Goal: Navigation & Orientation: Find specific page/section

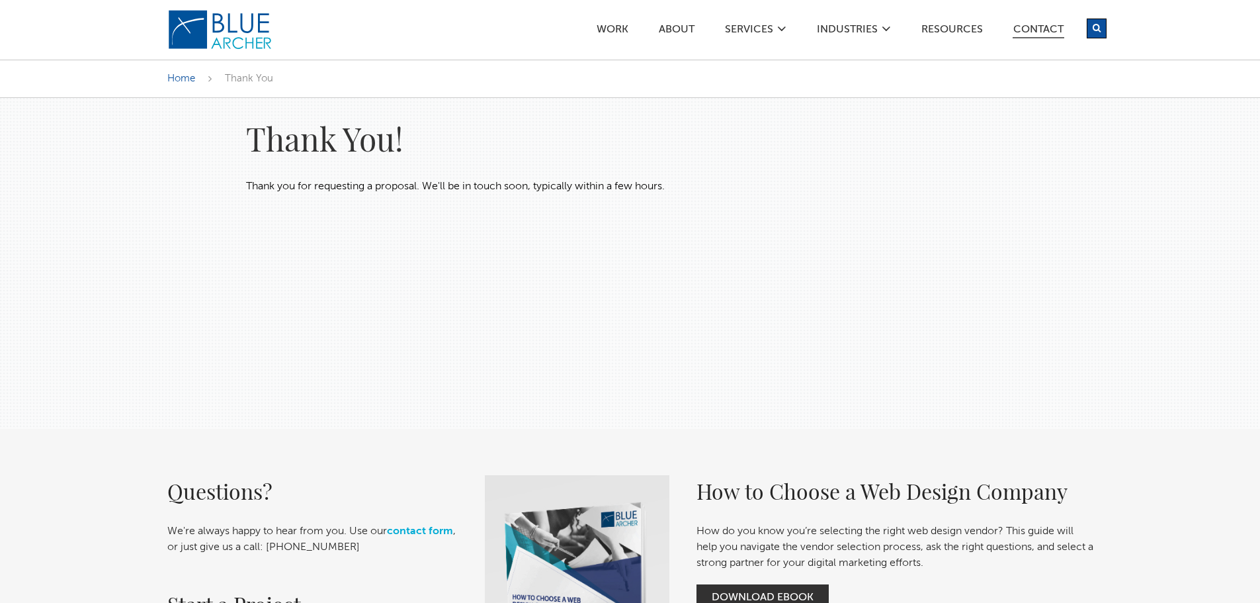
click at [1038, 34] on link "Contact" at bounding box center [1039, 31] width 52 height 14
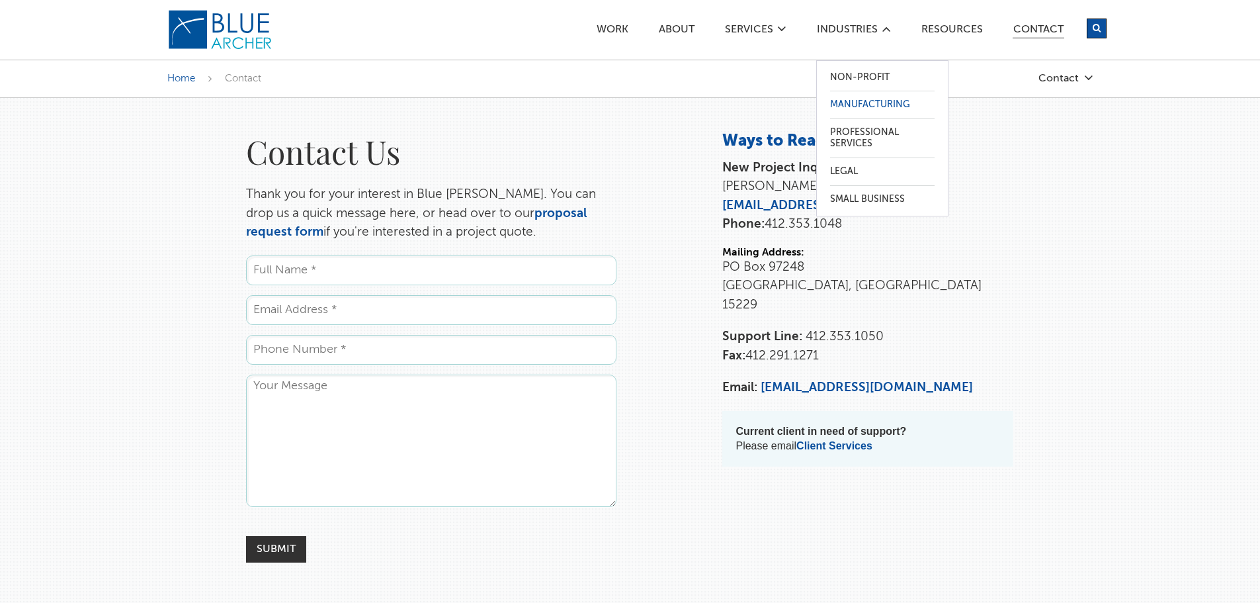
click at [859, 105] on link "Manufacturing" at bounding box center [882, 104] width 104 height 27
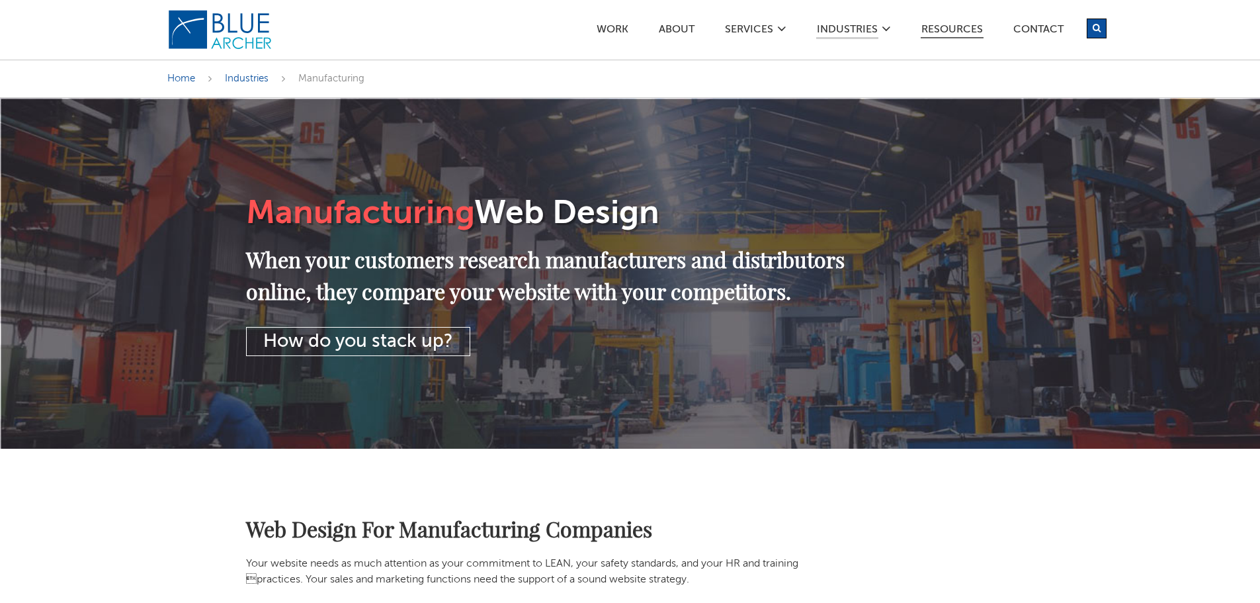
click at [946, 27] on link "Resources" at bounding box center [952, 31] width 63 height 14
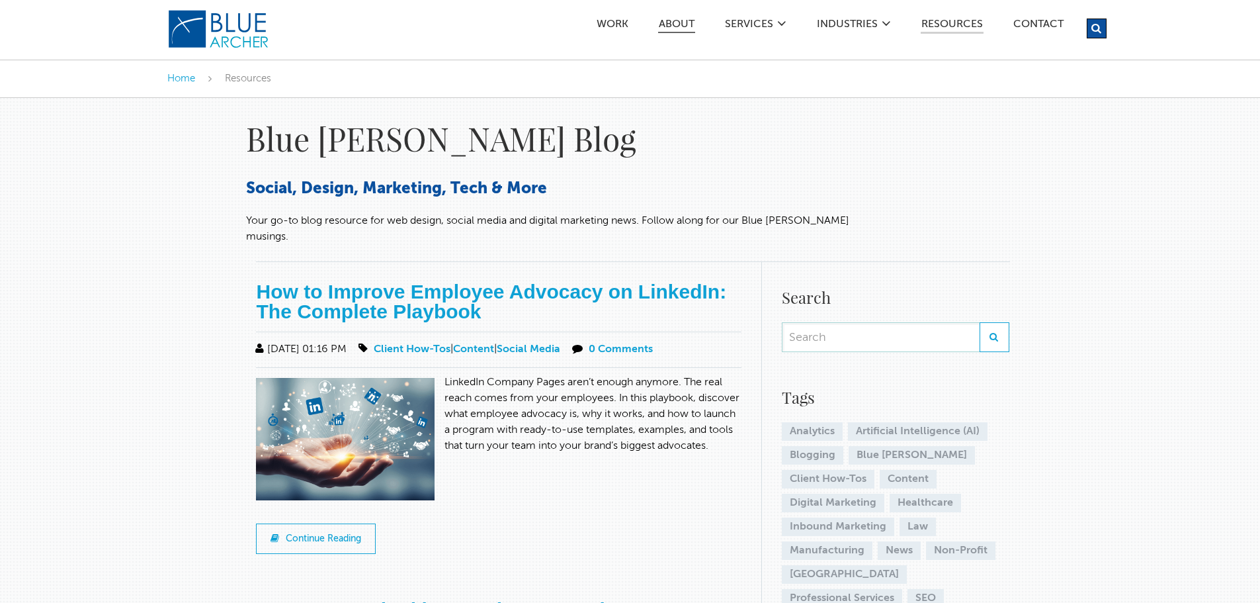
click at [674, 21] on link "ABOUT" at bounding box center [676, 26] width 37 height 14
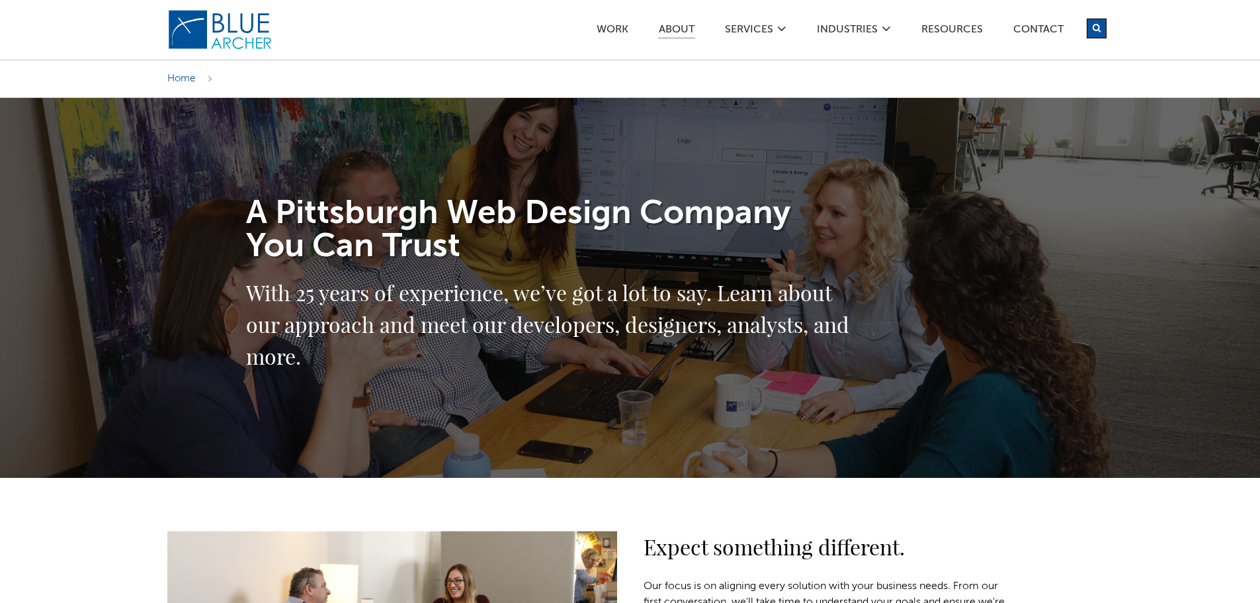
click at [470, 31] on div "Work ABOUT SERVICES Digital Strategy Marketing Web Design & Development Custom …" at bounding box center [749, 29] width 714 height 59
click at [952, 24] on link "Resources" at bounding box center [952, 31] width 63 height 14
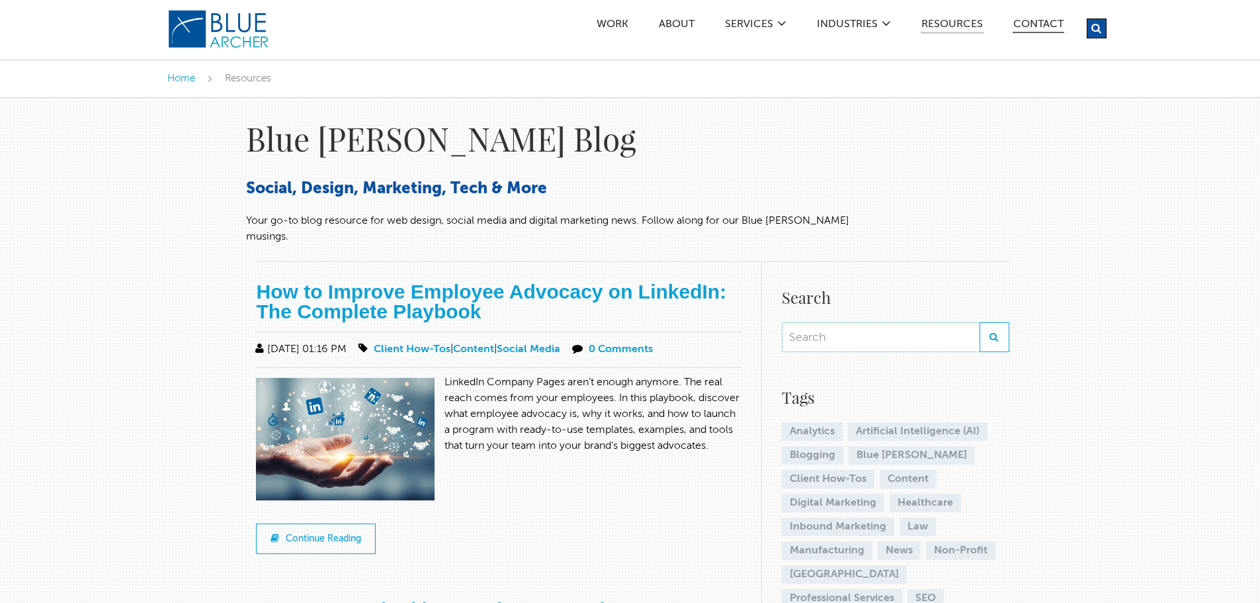
click at [1037, 23] on link "Contact" at bounding box center [1039, 26] width 52 height 14
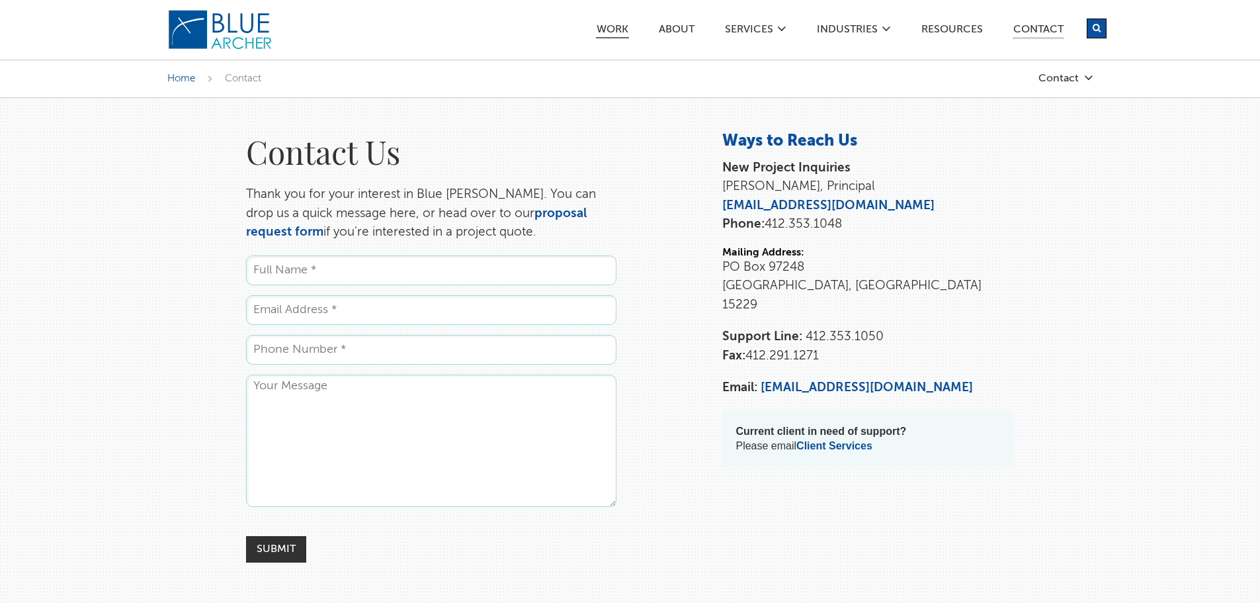
click at [613, 24] on link "Work" at bounding box center [612, 31] width 33 height 14
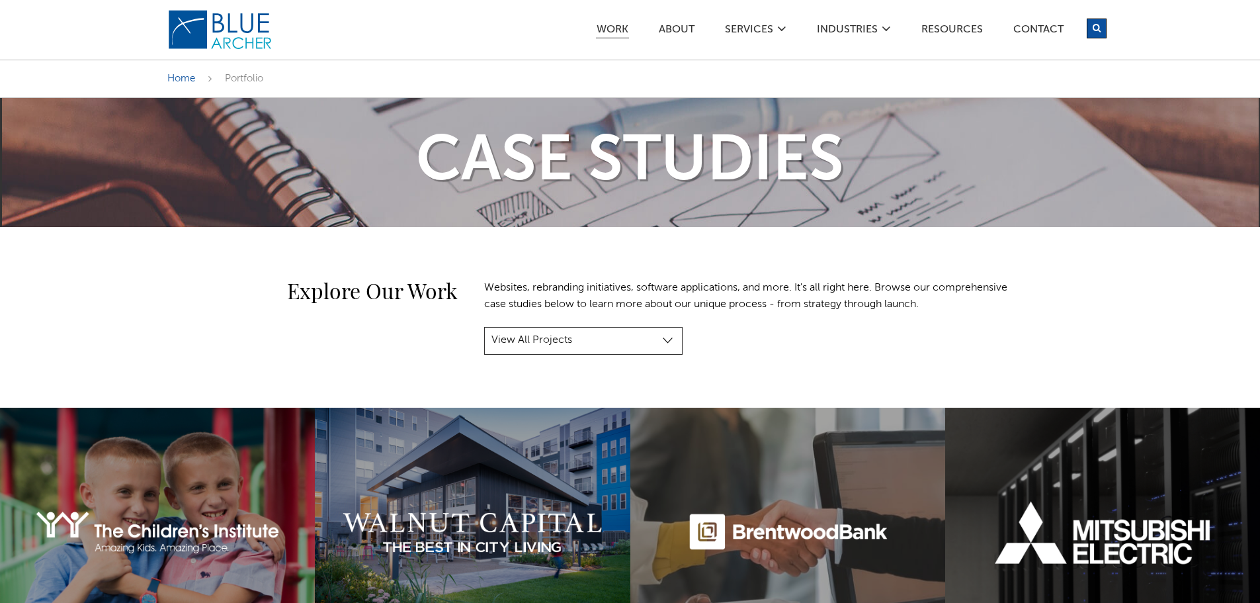
click at [539, 327] on select "View All Projects Manufacturing & Industrial Construction, Real Estate & Engine…" at bounding box center [583, 341] width 198 height 28
select select "project-category-manufacturing-industrial"
click at [484, 327] on select "View All Projects Manufacturing & Industrial Construction, Real Estate & Engine…" at bounding box center [583, 341] width 198 height 28
